Goal: Information Seeking & Learning: Learn about a topic

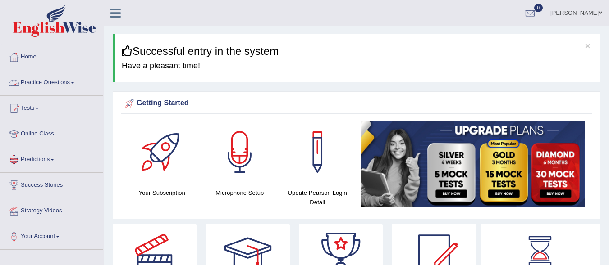
click at [74, 82] on span at bounding box center [73, 83] width 4 height 2
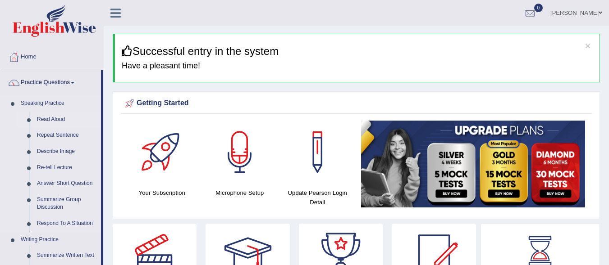
click at [59, 124] on link "Read Aloud" at bounding box center [67, 120] width 68 height 16
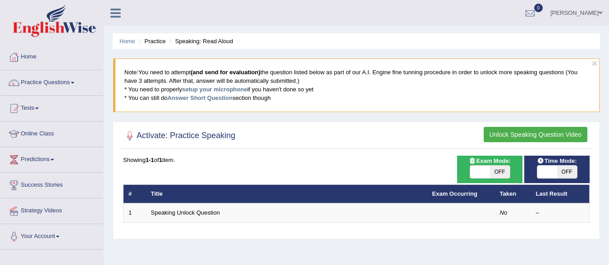
click at [497, 167] on span "OFF" at bounding box center [500, 172] width 20 height 13
checkbox input "true"
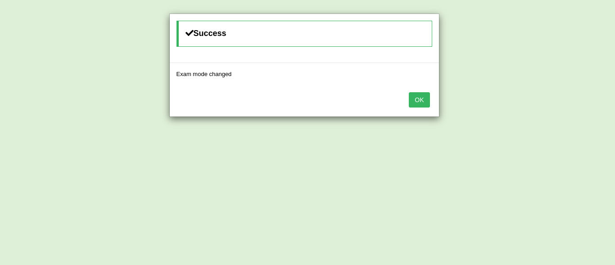
click at [421, 106] on button "OK" at bounding box center [419, 99] width 21 height 15
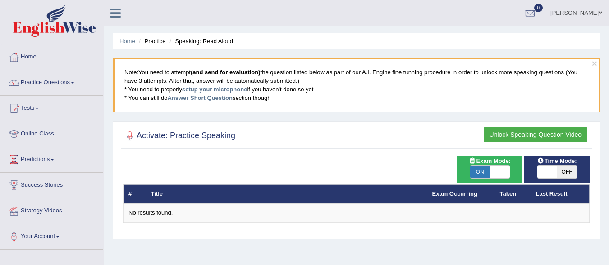
click at [520, 132] on button "Unlock Speaking Question Video" at bounding box center [535, 134] width 104 height 15
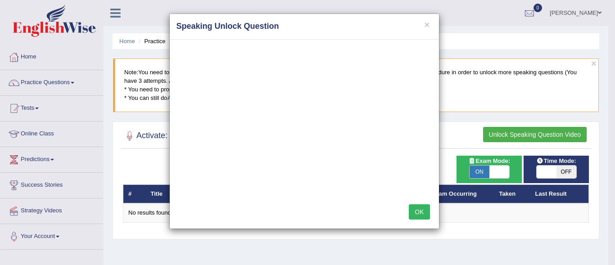
click at [420, 208] on button "OK" at bounding box center [419, 212] width 21 height 15
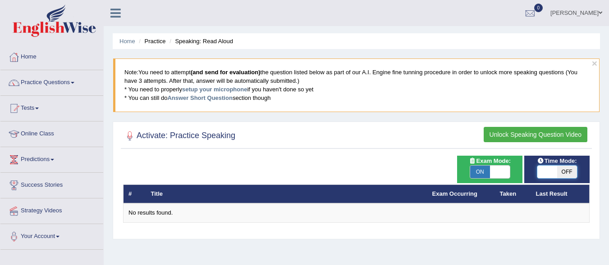
click at [548, 171] on span at bounding box center [547, 172] width 20 height 13
click at [559, 172] on span "OFF" at bounding box center [567, 172] width 20 height 13
checkbox input "true"
click at [577, 172] on span "OFF" at bounding box center [587, 172] width 20 height 13
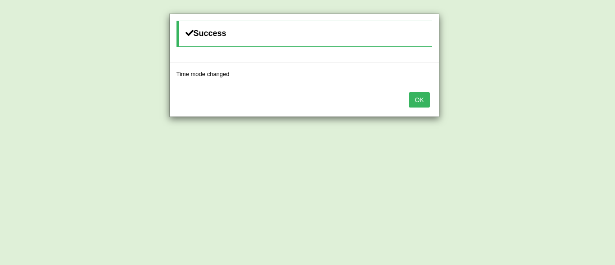
click at [409, 98] on div "OK" at bounding box center [304, 101] width 269 height 32
click at [414, 100] on button "OK" at bounding box center [419, 99] width 21 height 15
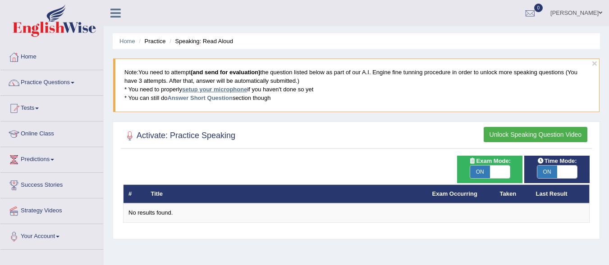
click at [216, 87] on link "setup your microphone" at bounding box center [214, 89] width 65 height 7
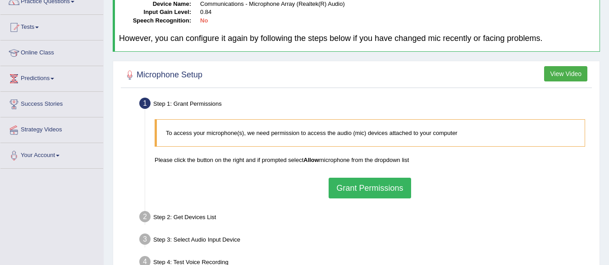
scroll to position [88, 0]
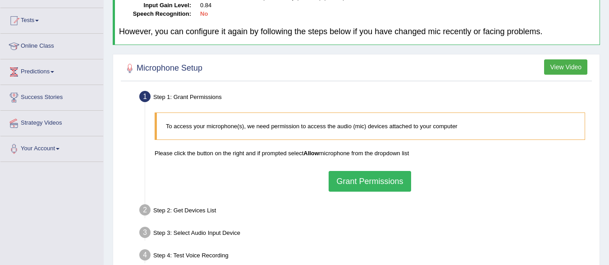
click at [367, 182] on button "Grant Permissions" at bounding box center [369, 181] width 82 height 21
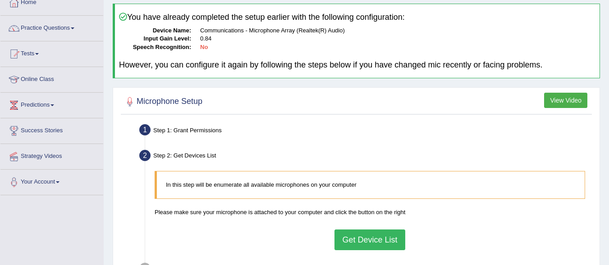
scroll to position [54, 0]
click at [191, 100] on h2 "Microphone Setup" at bounding box center [162, 103] width 79 height 14
click at [358, 237] on button "Get Device List" at bounding box center [369, 240] width 70 height 21
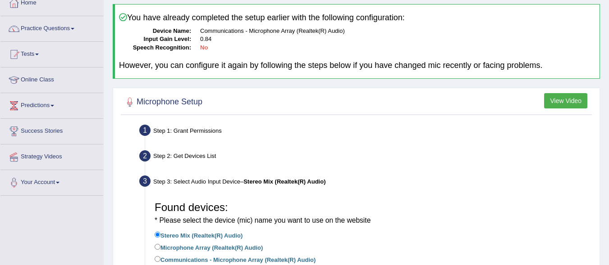
click at [283, 262] on label "Communications - Microphone Array (Realtek(R) Audio)" at bounding box center [235, 260] width 161 height 10
click at [160, 262] on input "Communications - Microphone Array (Realtek(R) Audio)" at bounding box center [158, 259] width 6 height 6
radio input "true"
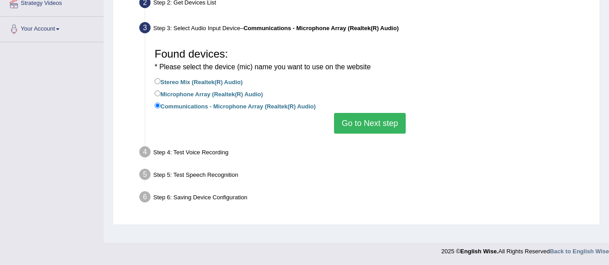
click at [375, 126] on button "Go to Next step" at bounding box center [370, 123] width 72 height 21
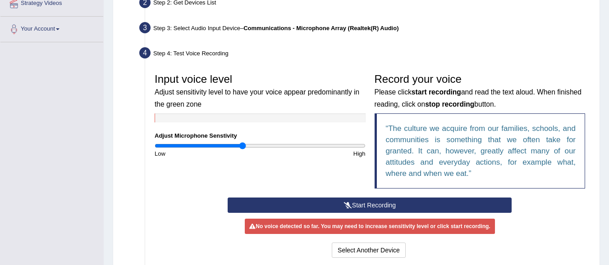
click at [372, 207] on button "Start Recording" at bounding box center [369, 205] width 284 height 15
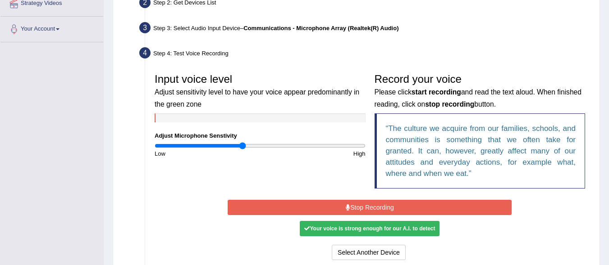
click at [403, 207] on button "Stop Recording" at bounding box center [369, 207] width 284 height 15
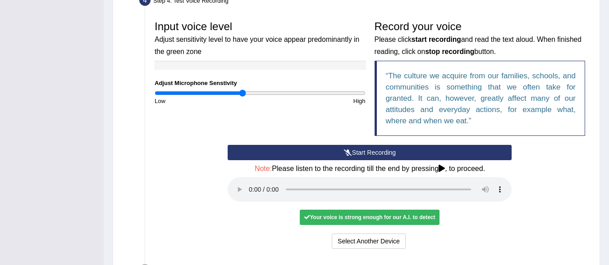
scroll to position [262, 0]
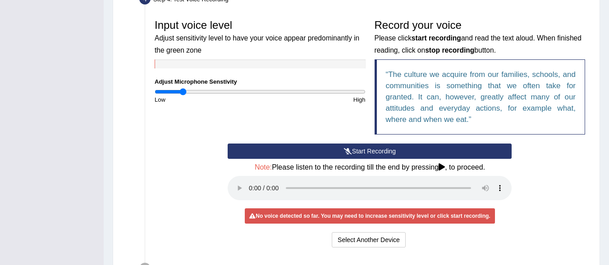
drag, startPoint x: 240, startPoint y: 94, endPoint x: 184, endPoint y: 94, distance: 56.3
type input "0.26"
click at [184, 94] on input "range" at bounding box center [260, 91] width 211 height 7
click at [376, 150] on button "Start Recording" at bounding box center [369, 151] width 284 height 15
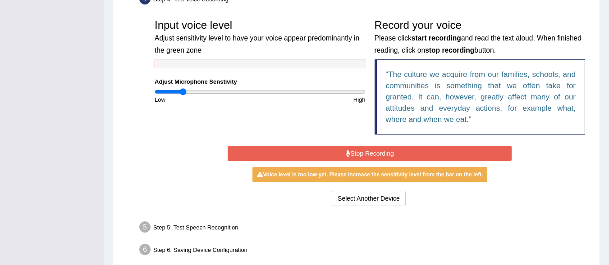
click at [376, 150] on button "Stop Recording" at bounding box center [369, 153] width 284 height 15
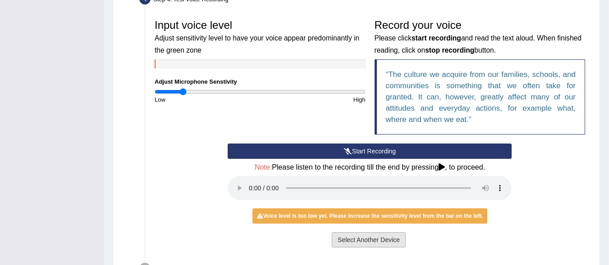
click at [372, 239] on button "Select Another Device" at bounding box center [369, 239] width 74 height 15
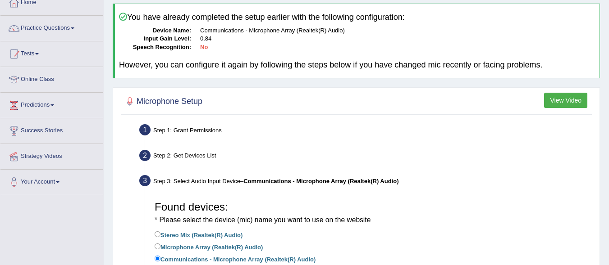
scroll to position [54, 0]
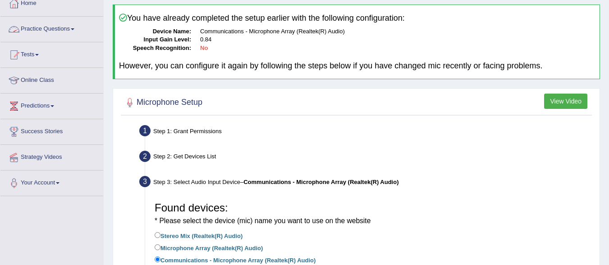
click at [74, 28] on span at bounding box center [73, 29] width 4 height 2
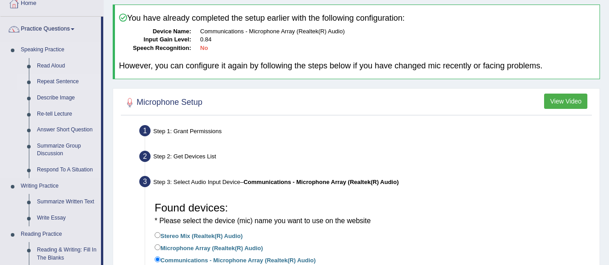
click at [65, 79] on link "Repeat Sentence" at bounding box center [67, 82] width 68 height 16
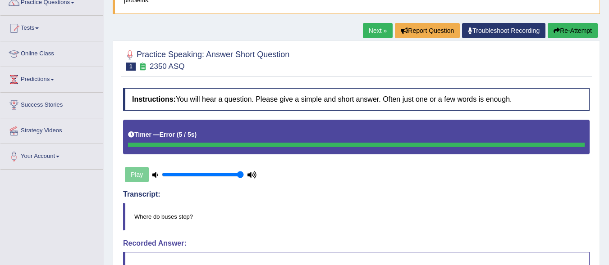
click at [244, 178] on input "range" at bounding box center [203, 174] width 82 height 7
drag, startPoint x: 238, startPoint y: 173, endPoint x: 157, endPoint y: 173, distance: 81.5
type input "0.95"
click at [238, 173] on input "range" at bounding box center [203, 174] width 82 height 7
click at [138, 175] on div "Play" at bounding box center [190, 175] width 135 height 23
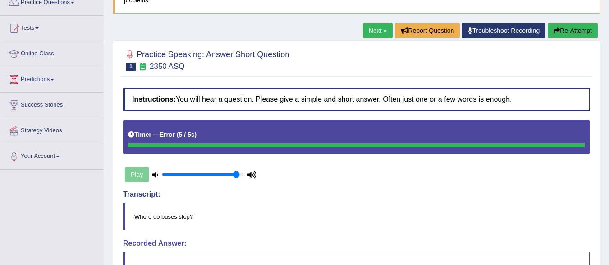
scroll to position [178, 0]
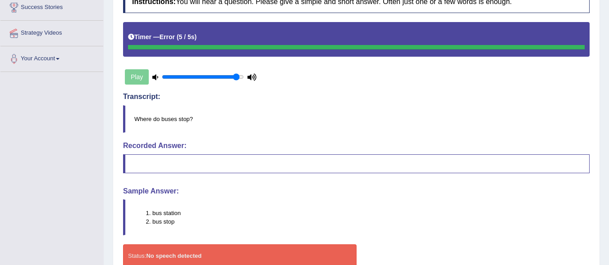
click at [252, 164] on blockquote at bounding box center [356, 164] width 466 height 19
click at [184, 163] on blockquote at bounding box center [356, 164] width 466 height 19
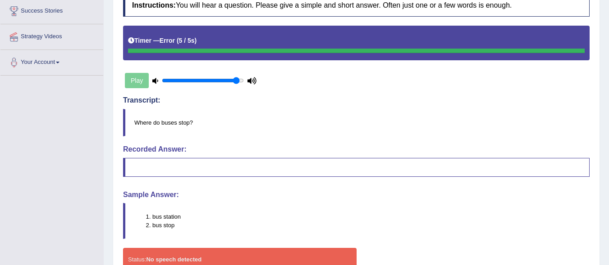
scroll to position [178, 0]
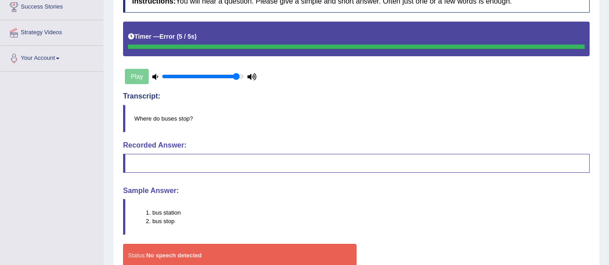
click at [136, 163] on blockquote at bounding box center [356, 163] width 466 height 19
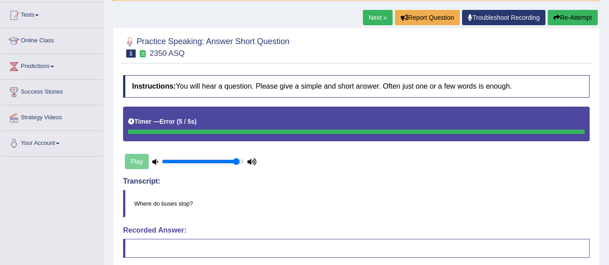
scroll to position [106, 0]
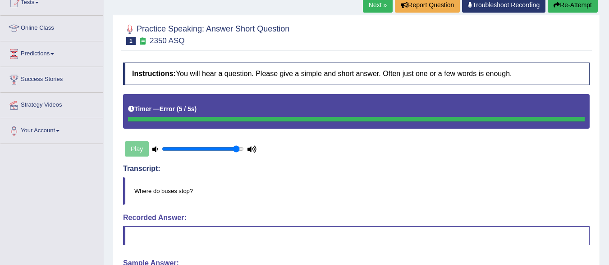
click at [137, 111] on h5 "Timer — Error ( 5 / 5s )" at bounding box center [162, 109] width 68 height 7
click at [139, 150] on div "Play" at bounding box center [190, 149] width 135 height 23
click at [157, 41] on small "2350 ASQ" at bounding box center [167, 40] width 35 height 9
click at [130, 38] on span "1" at bounding box center [130, 41] width 9 height 8
click at [131, 26] on div at bounding box center [130, 30] width 14 height 14
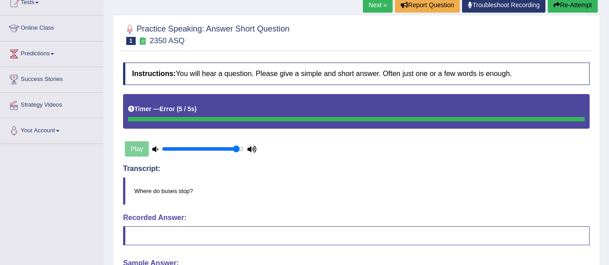
click at [153, 25] on h2 "Practice Speaking: Answer Short Question 1 2350 ASQ" at bounding box center [206, 34] width 166 height 23
click at [569, 4] on button "Re-Attempt" at bounding box center [572, 4] width 50 height 15
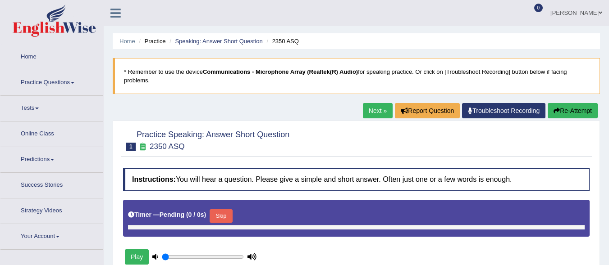
type input "0.95"
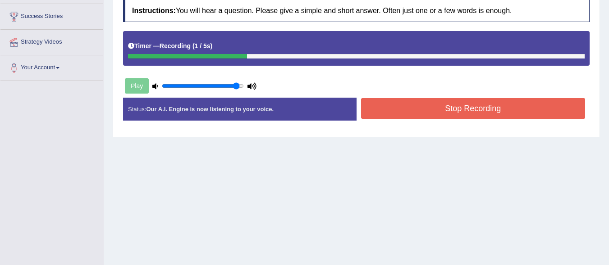
scroll to position [173, 0]
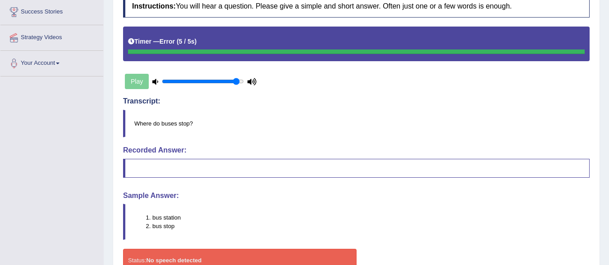
click at [206, 260] on div "Status: No speech detected" at bounding box center [239, 260] width 233 height 23
click at [395, 174] on blockquote at bounding box center [356, 168] width 466 height 19
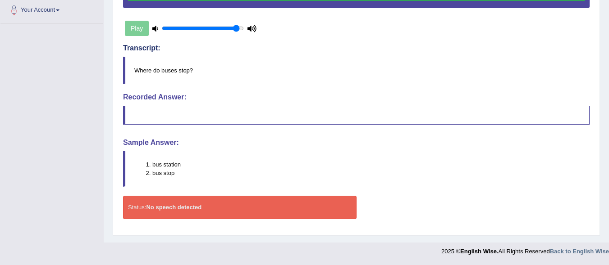
scroll to position [121, 0]
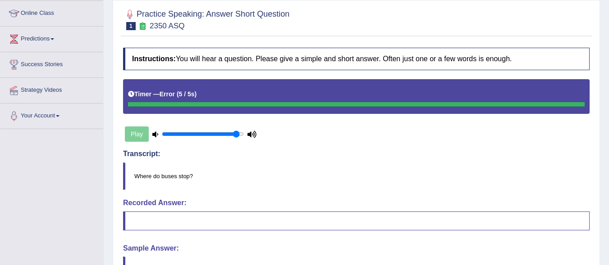
click at [157, 102] on div "Timer — Error ( 5 / 5s )" at bounding box center [356, 94] width 456 height 16
click at [138, 127] on div "Play" at bounding box center [190, 134] width 135 height 23
click at [135, 27] on span "1" at bounding box center [130, 26] width 9 height 8
click at [165, 25] on small "2350 ASQ" at bounding box center [167, 26] width 35 height 9
click at [176, 13] on h2 "Practice Speaking: Answer Short Question 1 2350 ASQ" at bounding box center [206, 19] width 166 height 23
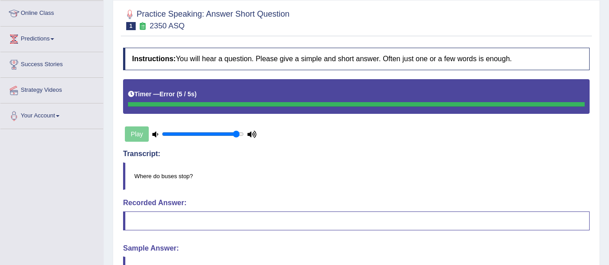
click at [164, 24] on small "2350 ASQ" at bounding box center [167, 26] width 35 height 9
drag, startPoint x: 164, startPoint y: 24, endPoint x: 139, endPoint y: 25, distance: 24.3
click at [139, 25] on h2 "Practice Speaking: Answer Short Question 1 2350 ASQ" at bounding box center [206, 19] width 166 height 23
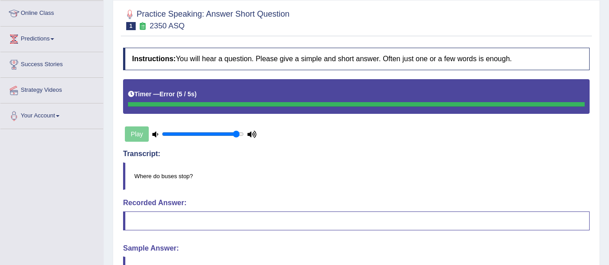
click at [139, 25] on icon at bounding box center [142, 26] width 9 height 8
drag, startPoint x: 139, startPoint y: 25, endPoint x: 131, endPoint y: 27, distance: 8.7
click at [131, 27] on h2 "Practice Speaking: Answer Short Question 1 2350 ASQ" at bounding box center [206, 19] width 166 height 23
click at [131, 27] on span "1" at bounding box center [130, 26] width 9 height 8
drag, startPoint x: 131, startPoint y: 27, endPoint x: 153, endPoint y: 28, distance: 22.6
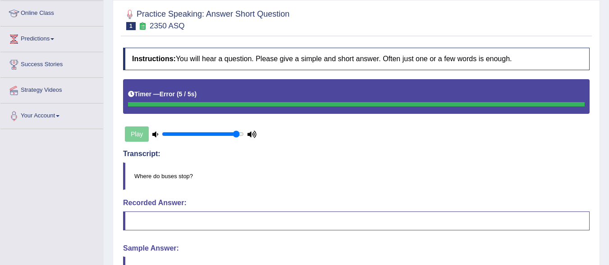
click at [153, 28] on h2 "Practice Speaking: Answer Short Question 1 2350 ASQ" at bounding box center [206, 19] width 166 height 23
drag, startPoint x: 153, startPoint y: 28, endPoint x: 162, endPoint y: 25, distance: 9.7
click at [162, 25] on small "2350 ASQ" at bounding box center [167, 26] width 35 height 9
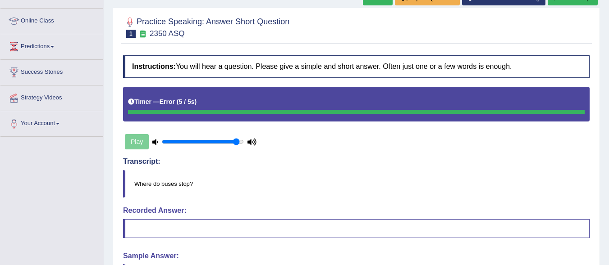
scroll to position [61, 0]
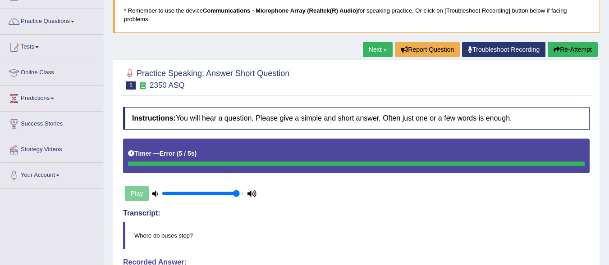
click at [516, 48] on link "Troubleshoot Recording" at bounding box center [503, 49] width 83 height 15
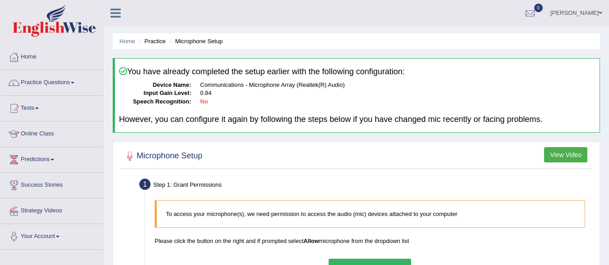
click at [364, 259] on button "Grant Permissions" at bounding box center [369, 269] width 82 height 21
drag, startPoint x: 364, startPoint y: 65, endPoint x: 391, endPoint y: 59, distance: 27.2
click at [364, 196] on div "To access your microphone(s), we need permission to access the audio (mic) devi…" at bounding box center [369, 240] width 439 height 88
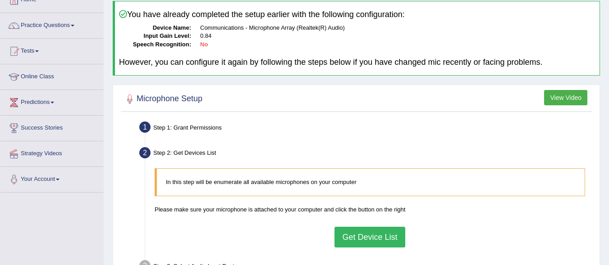
scroll to position [56, 0]
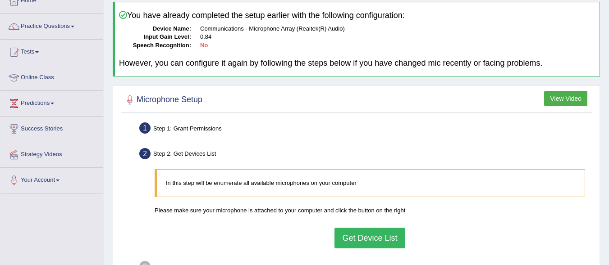
drag, startPoint x: 605, startPoint y: 64, endPoint x: 611, endPoint y: 145, distance: 81.3
click at [608, 145] on html "Toggle navigation Home Practice Questions Speaking Practice Read Aloud Repeat S…" at bounding box center [304, 76] width 609 height 265
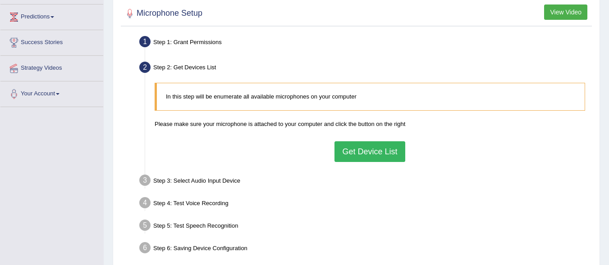
scroll to position [165, 0]
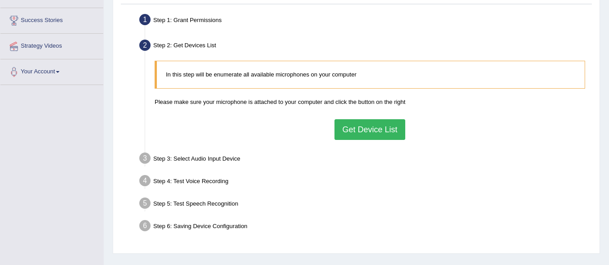
click at [525, 188] on div "Step 4: Test Voice Recording" at bounding box center [365, 183] width 460 height 20
click at [361, 127] on button "Get Device List" at bounding box center [369, 129] width 70 height 21
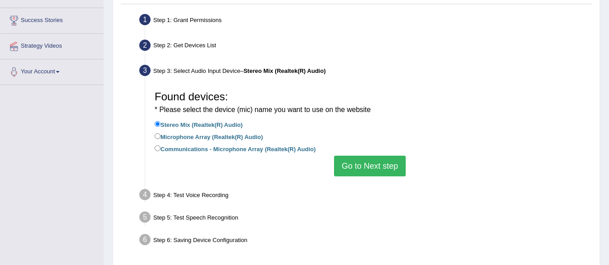
click at [225, 138] on label "Microphone Array (Realtek(R) Audio)" at bounding box center [209, 137] width 108 height 10
click at [160, 138] on input "Microphone Array (Realtek(R) Audio)" at bounding box center [158, 136] width 6 height 6
radio input "true"
click at [285, 150] on label "Communications - Microphone Array (Realtek(R) Audio)" at bounding box center [235, 149] width 161 height 10
click at [160, 150] on input "Communications - Microphone Array (Realtek(R) Audio)" at bounding box center [158, 149] width 6 height 6
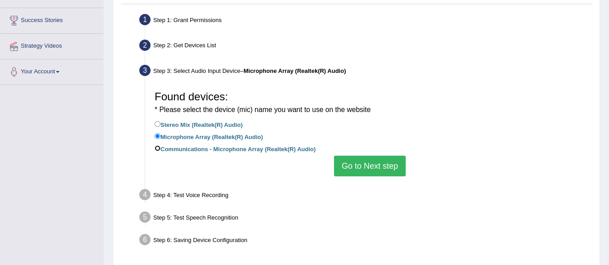
radio input "true"
click at [364, 164] on button "Go to Next step" at bounding box center [370, 166] width 72 height 21
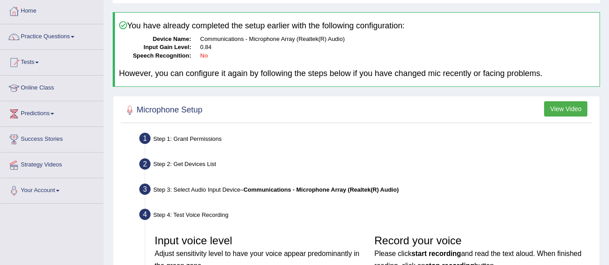
scroll to position [0, 0]
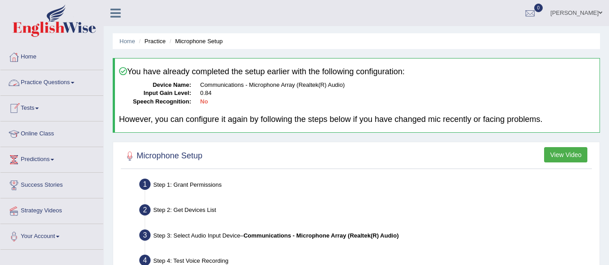
click at [74, 82] on span at bounding box center [73, 83] width 4 height 2
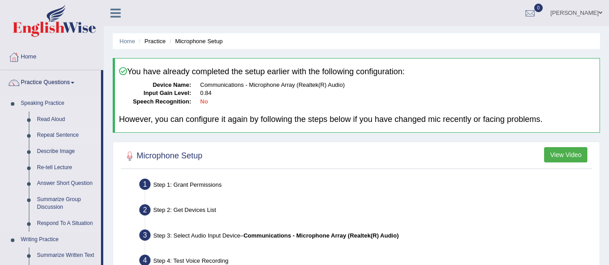
click at [54, 136] on link "Repeat Sentence" at bounding box center [67, 135] width 68 height 16
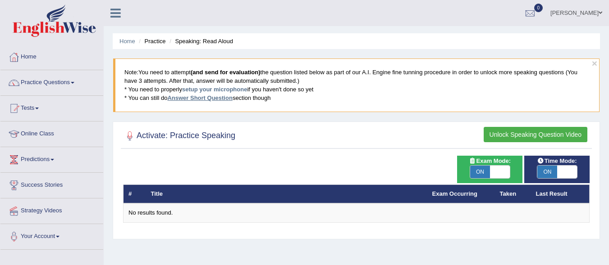
drag, startPoint x: 0, startPoint y: 0, endPoint x: 222, endPoint y: 100, distance: 243.6
click at [222, 100] on link "Answer Short Question" at bounding box center [199, 98] width 65 height 7
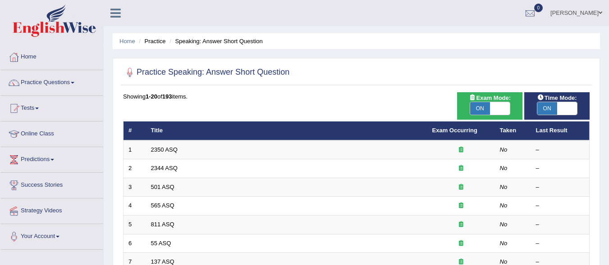
click at [563, 107] on span at bounding box center [567, 108] width 20 height 13
checkbox input "false"
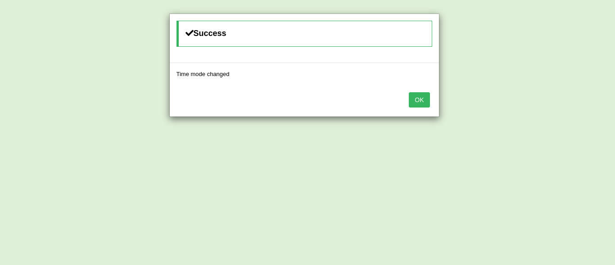
click at [420, 102] on button "OK" at bounding box center [419, 99] width 21 height 15
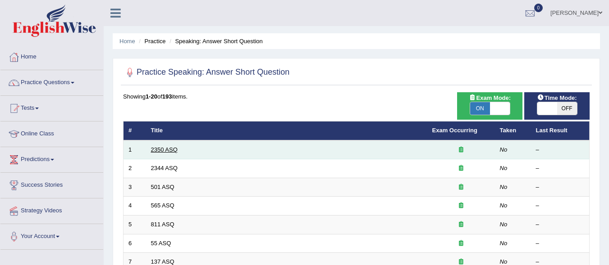
click at [171, 149] on link "2350 ASQ" at bounding box center [164, 149] width 27 height 7
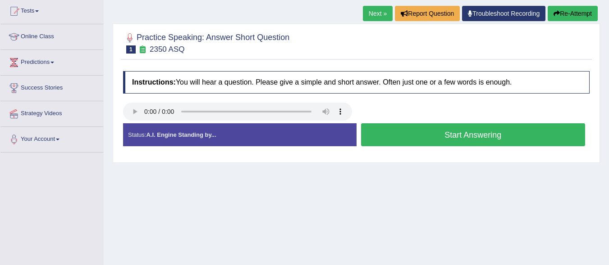
scroll to position [96, 0]
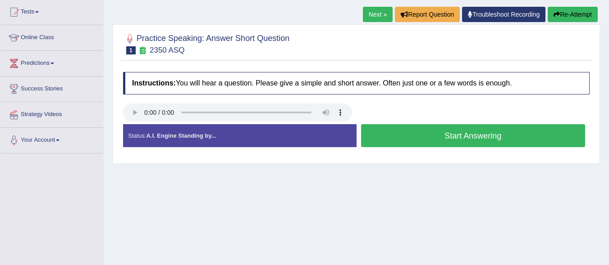
click at [466, 135] on button "Start Answering" at bounding box center [473, 135] width 224 height 23
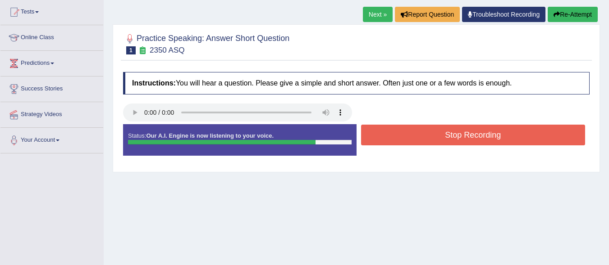
click at [466, 135] on button "Stop Recording" at bounding box center [473, 135] width 224 height 21
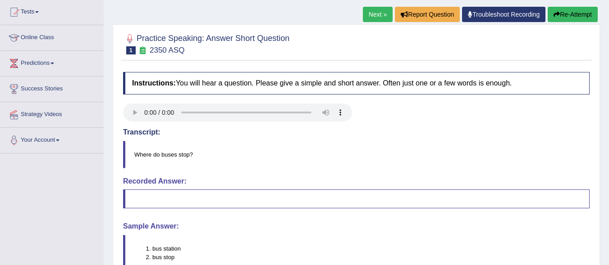
click at [206, 202] on blockquote at bounding box center [356, 199] width 466 height 19
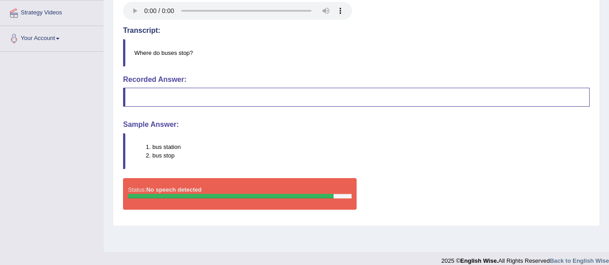
scroll to position [204, 0]
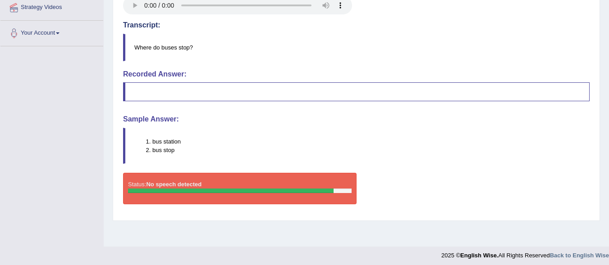
click at [249, 189] on div at bounding box center [230, 191] width 205 height 5
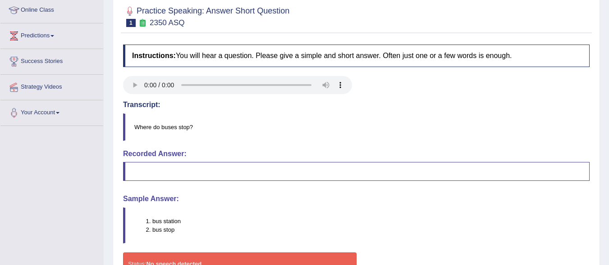
scroll to position [122, 0]
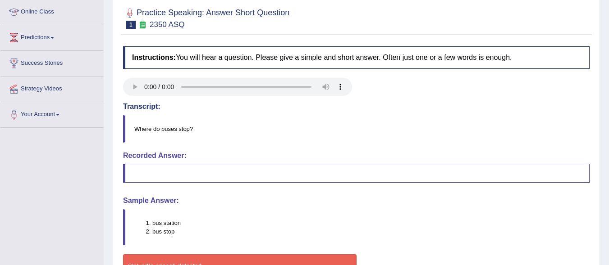
click at [168, 23] on small "2350 ASQ" at bounding box center [167, 24] width 35 height 9
click at [155, 23] on small "2350 ASQ" at bounding box center [167, 24] width 35 height 9
click at [155, 27] on small "2350 ASQ" at bounding box center [167, 24] width 35 height 9
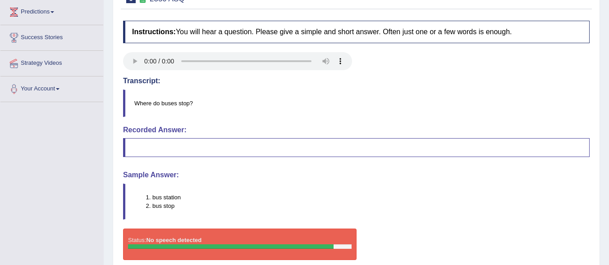
scroll to position [208, 0]
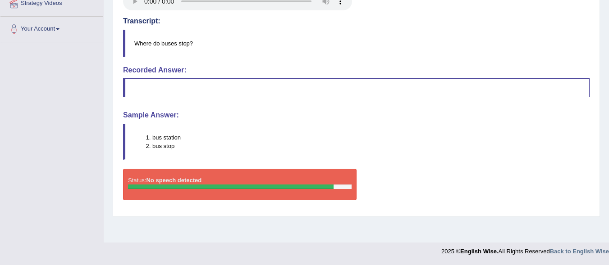
click at [300, 190] on div "Status: No speech detected" at bounding box center [239, 185] width 233 height 32
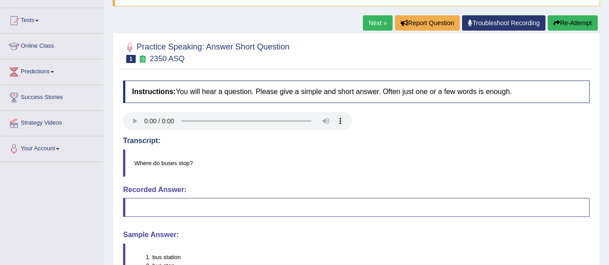
scroll to position [87, 0]
click at [571, 21] on button "Re-Attempt" at bounding box center [572, 23] width 50 height 15
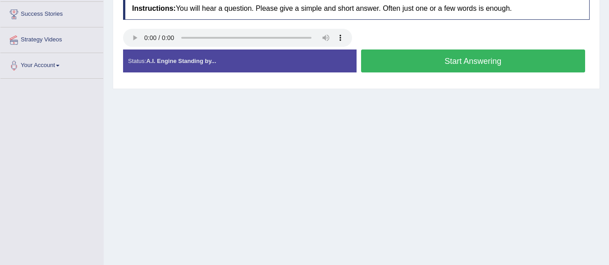
scroll to position [104, 0]
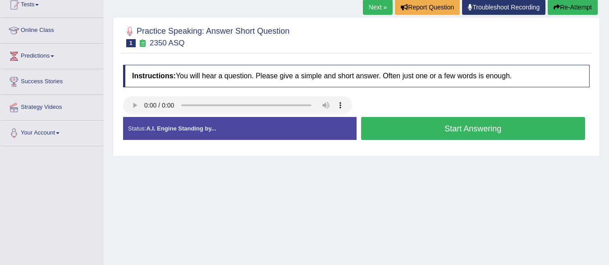
click at [415, 128] on button "Start Answering" at bounding box center [473, 128] width 224 height 23
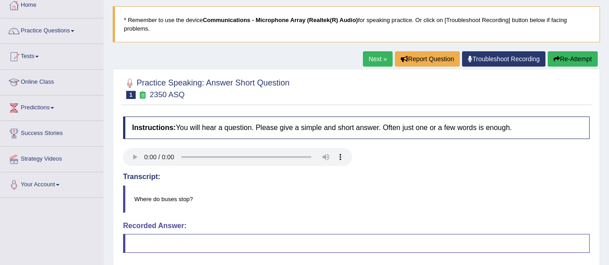
scroll to position [32, 0]
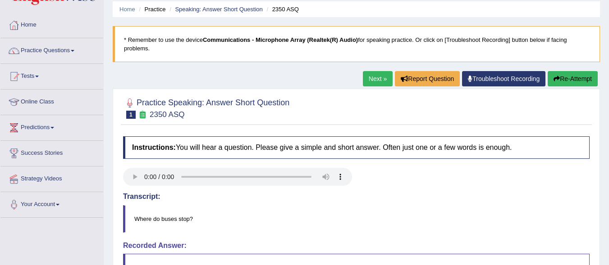
click at [36, 28] on link "Home" at bounding box center [51, 24] width 103 height 23
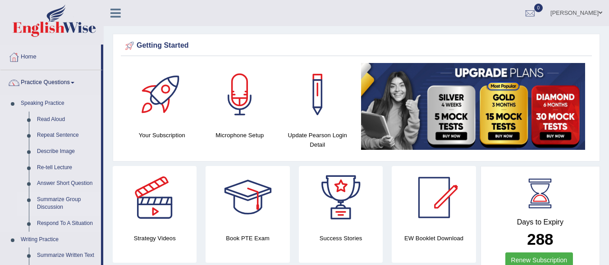
click at [66, 198] on link "Summarize Group Discussion" at bounding box center [67, 204] width 68 height 24
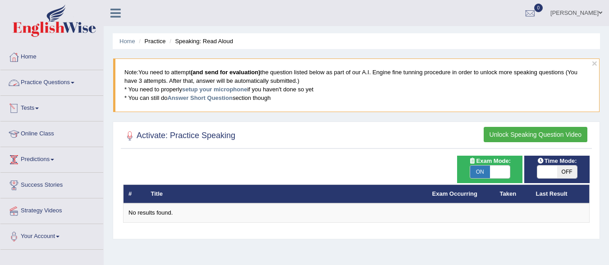
click at [74, 83] on span at bounding box center [73, 83] width 4 height 2
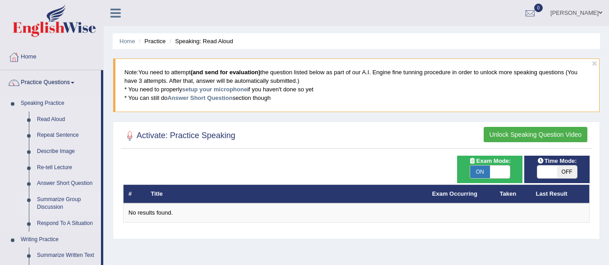
click at [64, 199] on link "Summarize Group Discussion" at bounding box center [67, 204] width 68 height 24
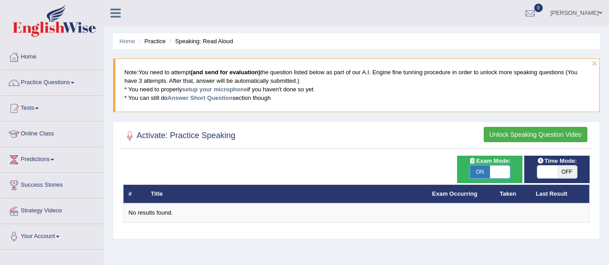
click at [498, 173] on span at bounding box center [500, 172] width 20 height 13
checkbox input "false"
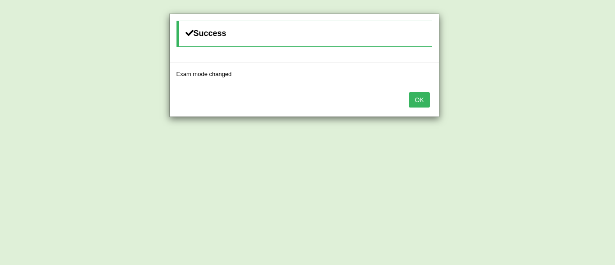
click at [419, 104] on button "OK" at bounding box center [419, 99] width 21 height 15
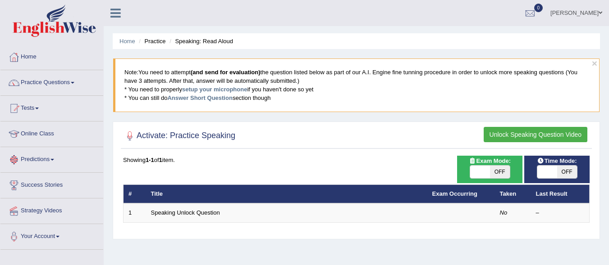
click at [54, 160] on span at bounding box center [52, 160] width 4 height 2
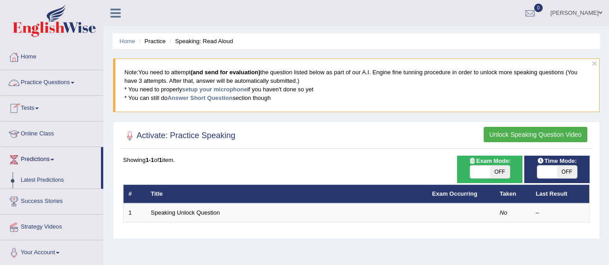
click at [72, 83] on link "Practice Questions" at bounding box center [51, 81] width 103 height 23
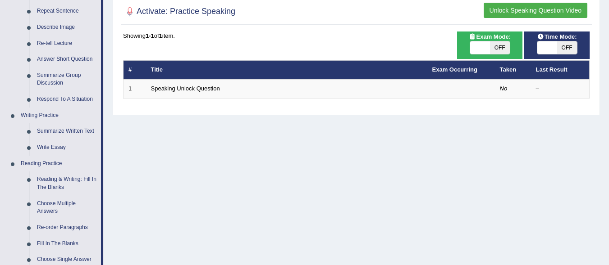
scroll to position [131, 0]
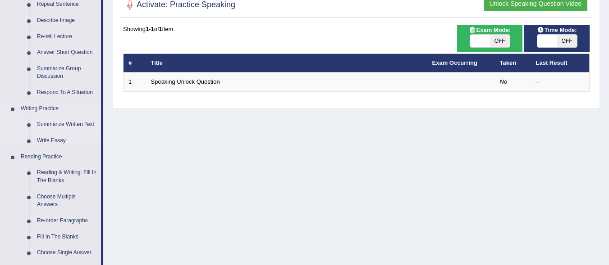
click at [73, 123] on link "Summarize Written Text" at bounding box center [67, 125] width 68 height 16
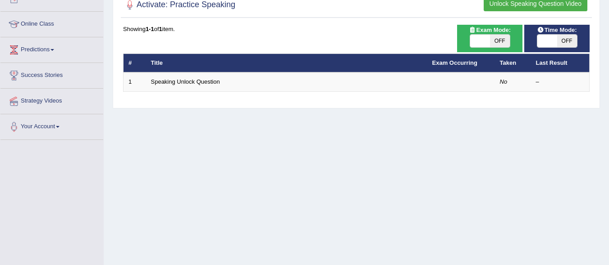
scroll to position [133, 0]
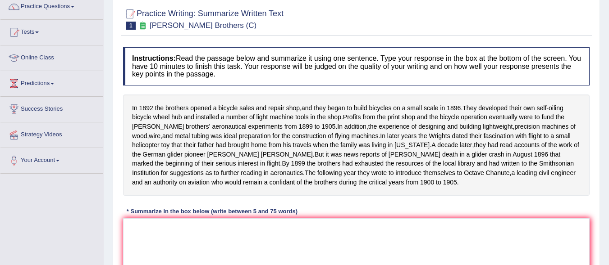
drag, startPoint x: 613, startPoint y: 68, endPoint x: 612, endPoint y: 109, distance: 40.6
click at [608, 109] on html "Toggle navigation Home Practice Questions Speaking Practice Read Aloud Repeat S…" at bounding box center [304, 56] width 609 height 265
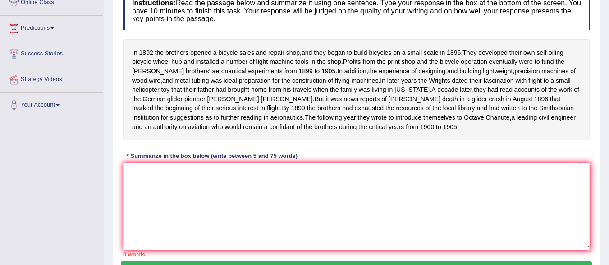
scroll to position [131, 0]
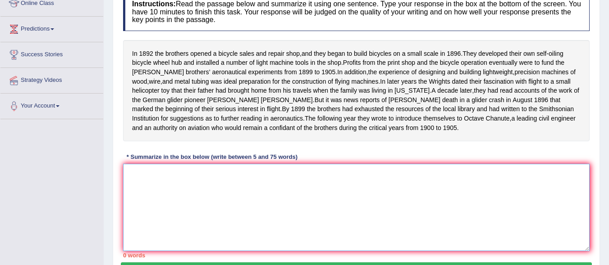
click at [336, 194] on textarea at bounding box center [356, 207] width 466 height 87
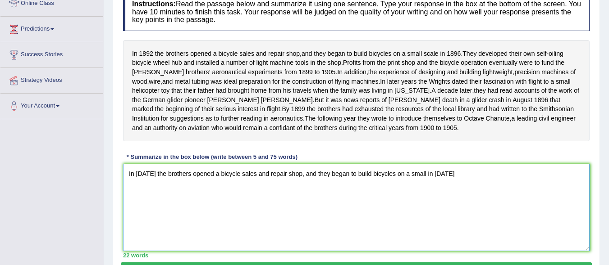
click at [420, 186] on textarea "In [DATE] the brothers opened a bicycle sales and repair shop, and they began t…" at bounding box center [356, 207] width 466 height 87
click at [460, 185] on textarea "In 1892 the brothers opened a bicycle sales and repair shop, and they began to …" at bounding box center [356, 207] width 466 height 87
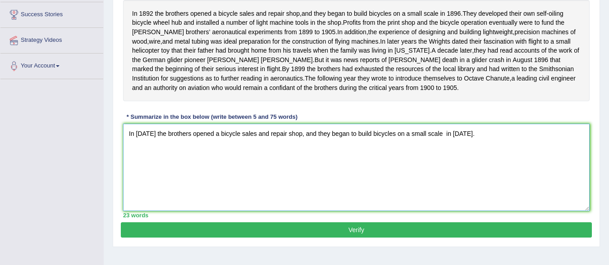
scroll to position [170, 0]
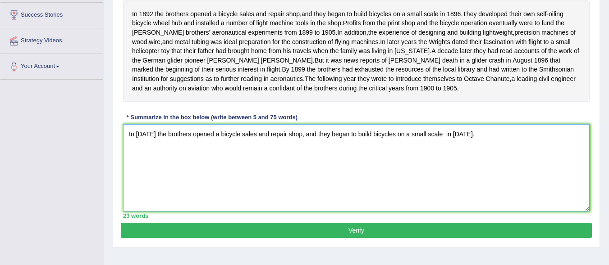
type textarea "In 1892 the brothers opened a bicycle sales and repair shop, and they began to …"
click at [351, 238] on button "Verify" at bounding box center [356, 230] width 471 height 15
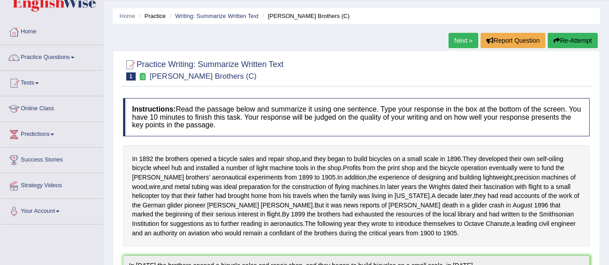
scroll to position [23, 0]
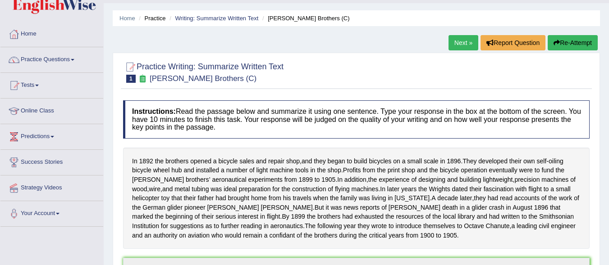
click at [573, 43] on button "Re-Attempt" at bounding box center [572, 42] width 50 height 15
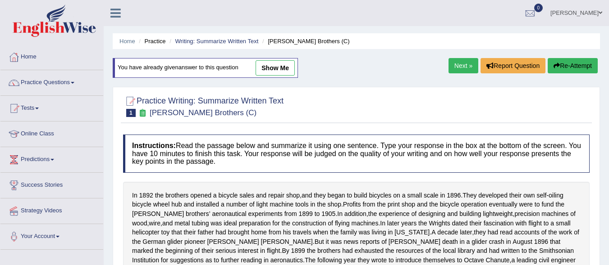
click at [293, 170] on div "Instructions: Read the passage below and summarize it using one sentence. Type …" at bounding box center [356, 267] width 471 height 274
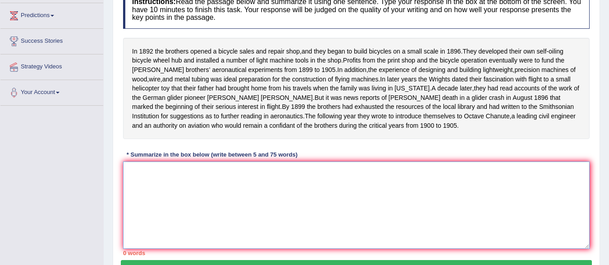
click at [282, 185] on textarea at bounding box center [356, 205] width 466 height 87
type textarea "i"
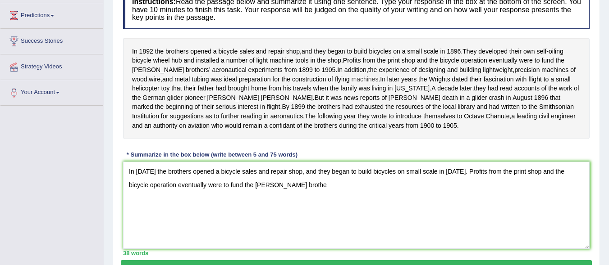
click at [351, 79] on span "machines" at bounding box center [364, 79] width 27 height 9
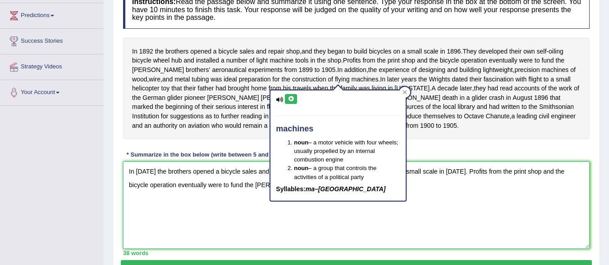
click at [383, 214] on textarea "In 1892 the brothers opened a bicycle sales and repair shop, and they began to …" at bounding box center [356, 205] width 466 height 87
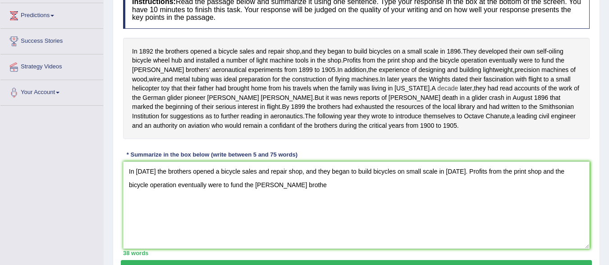
click at [437, 93] on span "decade" at bounding box center [447, 88] width 21 height 9
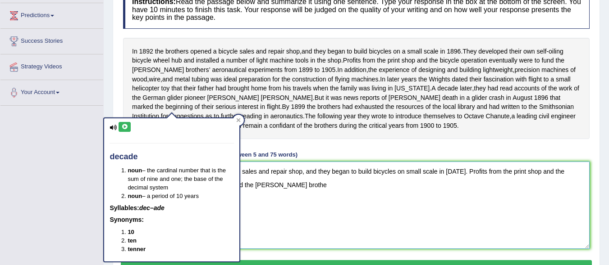
click at [314, 224] on textarea "In 1892 the brothers opened a bicycle sales and repair shop, and they began to …" at bounding box center [356, 205] width 466 height 87
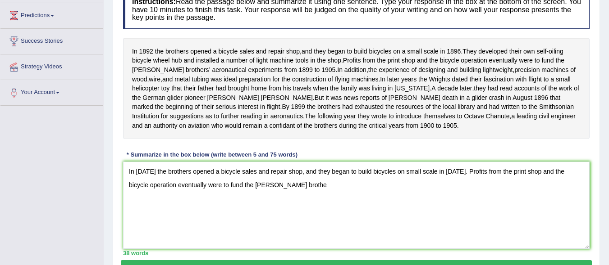
click at [196, 109] on div "In 1892 the brothers opened a bicycle sales and repair shop , and they began to…" at bounding box center [356, 88] width 466 height 101
click at [272, 197] on textarea "In 1892 the brothers opened a bicycle sales and repair shop, and they began to …" at bounding box center [356, 205] width 466 height 87
drag, startPoint x: 610, startPoint y: 10, endPoint x: 333, endPoint y: 176, distance: 322.5
click at [333, 176] on textarea "In 1892 the brothers opened a bicycle sales and repair shop, and they began to …" at bounding box center [356, 205] width 466 height 87
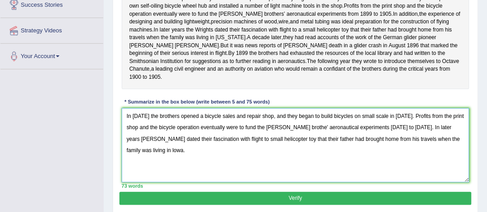
scroll to position [182, 0]
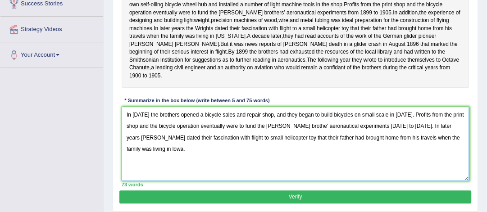
type textarea "In 1892 the brothers opened a bicycle sales and repair shop, and they began to …"
click at [407, 196] on button "Verify" at bounding box center [294, 197] width 351 height 13
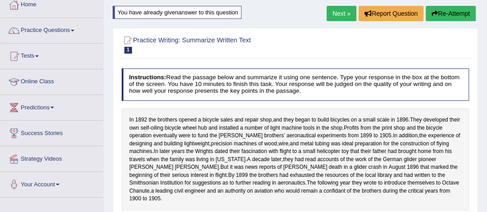
scroll to position [0, 0]
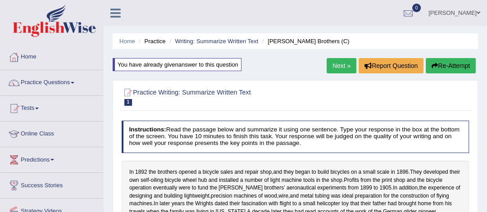
click at [449, 66] on button "Re-Attempt" at bounding box center [451, 65] width 50 height 15
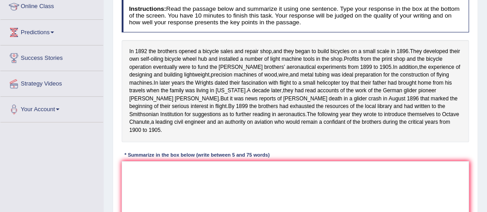
scroll to position [130, 0]
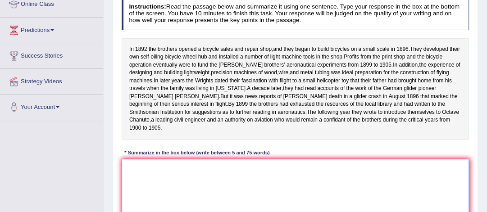
click at [310, 176] on textarea at bounding box center [296, 196] width 348 height 74
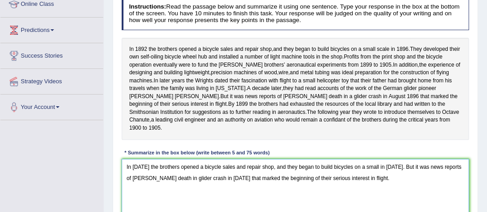
click at [373, 167] on textarea "In [DATE] the brothers opened a bicycle sales and repair shop, and they began t…" at bounding box center [296, 196] width 348 height 74
click at [393, 168] on textarea "In [DATE] the brothers opened a bicycle sales and repair shop, and they began t…" at bounding box center [296, 196] width 348 height 74
type textarea "In [DATE] the brothers opened a bicycle sales and repair shop, and they began t…"
click at [409, 181] on textarea "In [DATE] the brothers opened a bicycle sales and repair shop, and they began t…" at bounding box center [296, 196] width 348 height 74
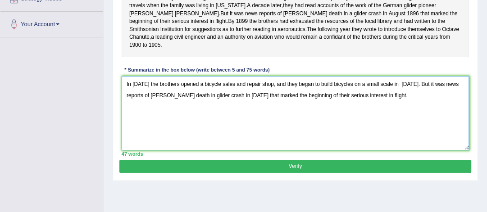
scroll to position [215, 0]
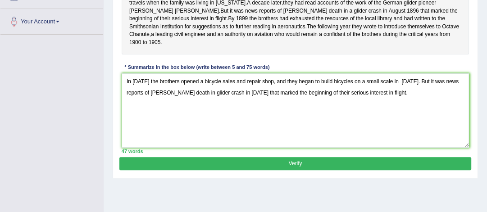
click at [389, 162] on button "Verify" at bounding box center [294, 163] width 351 height 13
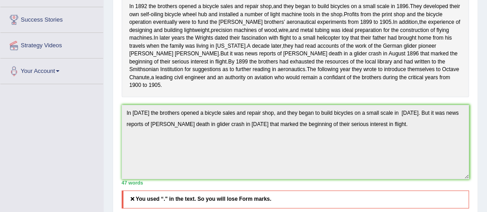
scroll to position [3, 0]
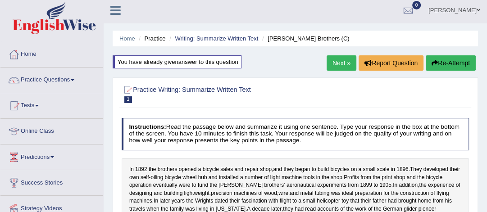
click at [448, 58] on button "Re-Attempt" at bounding box center [451, 62] width 50 height 15
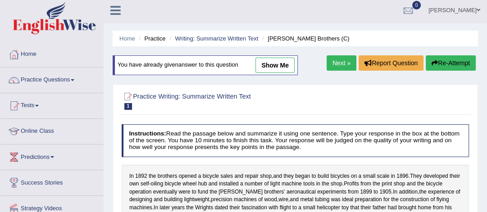
click at [278, 65] on link "show me" at bounding box center [274, 65] width 39 height 15
type textarea "In [DATE] the brothers opened a bicycle sales and repair shop, and they began t…"
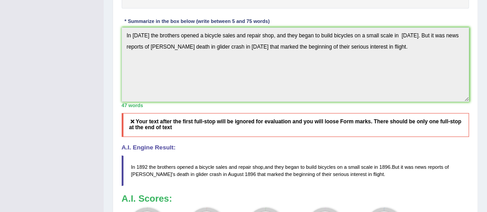
scroll to position [15, 0]
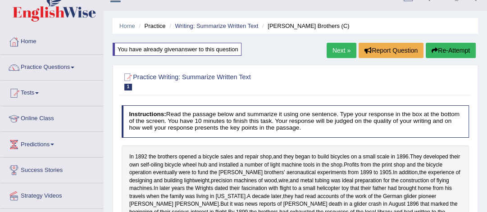
click at [448, 52] on button "Re-Attempt" at bounding box center [451, 50] width 50 height 15
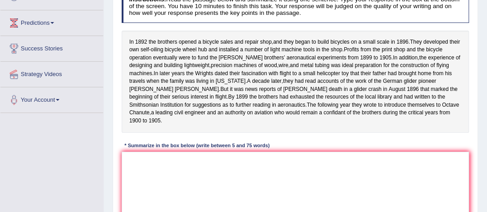
scroll to position [139, 0]
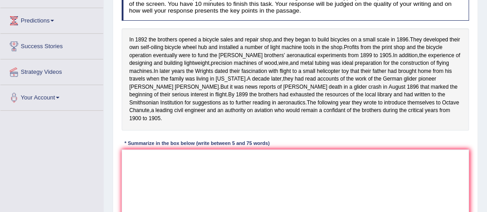
click at [292, 146] on div "Instructions: Read the passage below and summarize it using one sentence. Type …" at bounding box center [294, 108] width 351 height 249
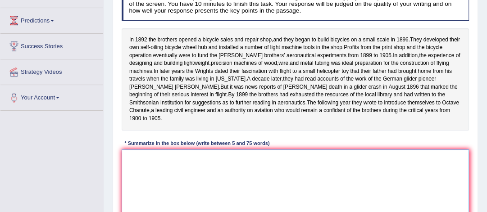
click at [261, 164] on textarea at bounding box center [296, 187] width 348 height 74
click at [164, 168] on textarea at bounding box center [296, 187] width 348 height 74
click at [214, 177] on textarea at bounding box center [296, 187] width 348 height 74
click at [127, 159] on textarea "[PERSON_NAME] brother's" at bounding box center [296, 187] width 348 height 74
click at [197, 164] on textarea "the [PERSON_NAME] brother's" at bounding box center [296, 187] width 348 height 74
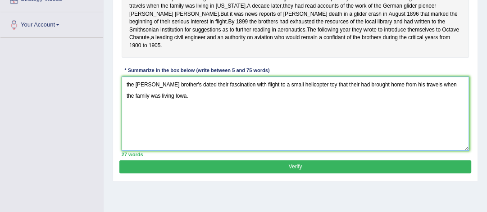
scroll to position [214, 0]
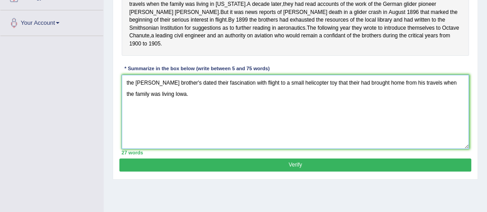
type textarea "the [PERSON_NAME] brother's dated their fascination with flight to a small heli…"
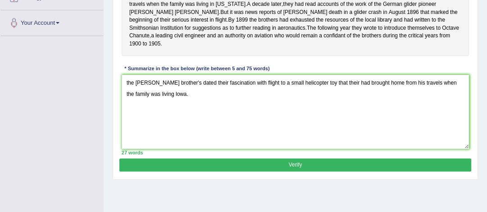
click at [376, 164] on button "Verify" at bounding box center [294, 165] width 351 height 13
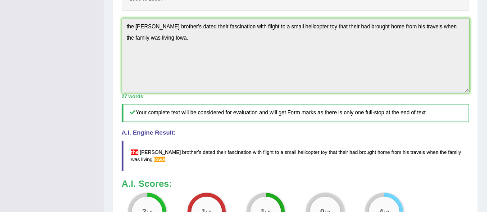
scroll to position [79, 0]
